Goal: Information Seeking & Learning: Learn about a topic

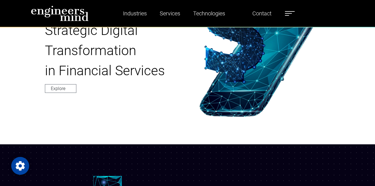
scroll to position [260, 0]
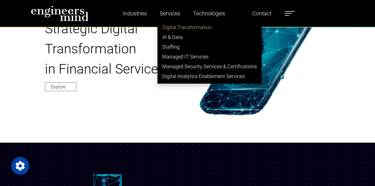
click at [178, 27] on link "Digital Transformation" at bounding box center [209, 27] width 103 height 10
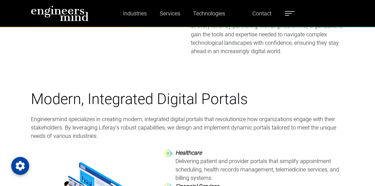
scroll to position [333, 0]
